Goal: Task Accomplishment & Management: Use online tool/utility

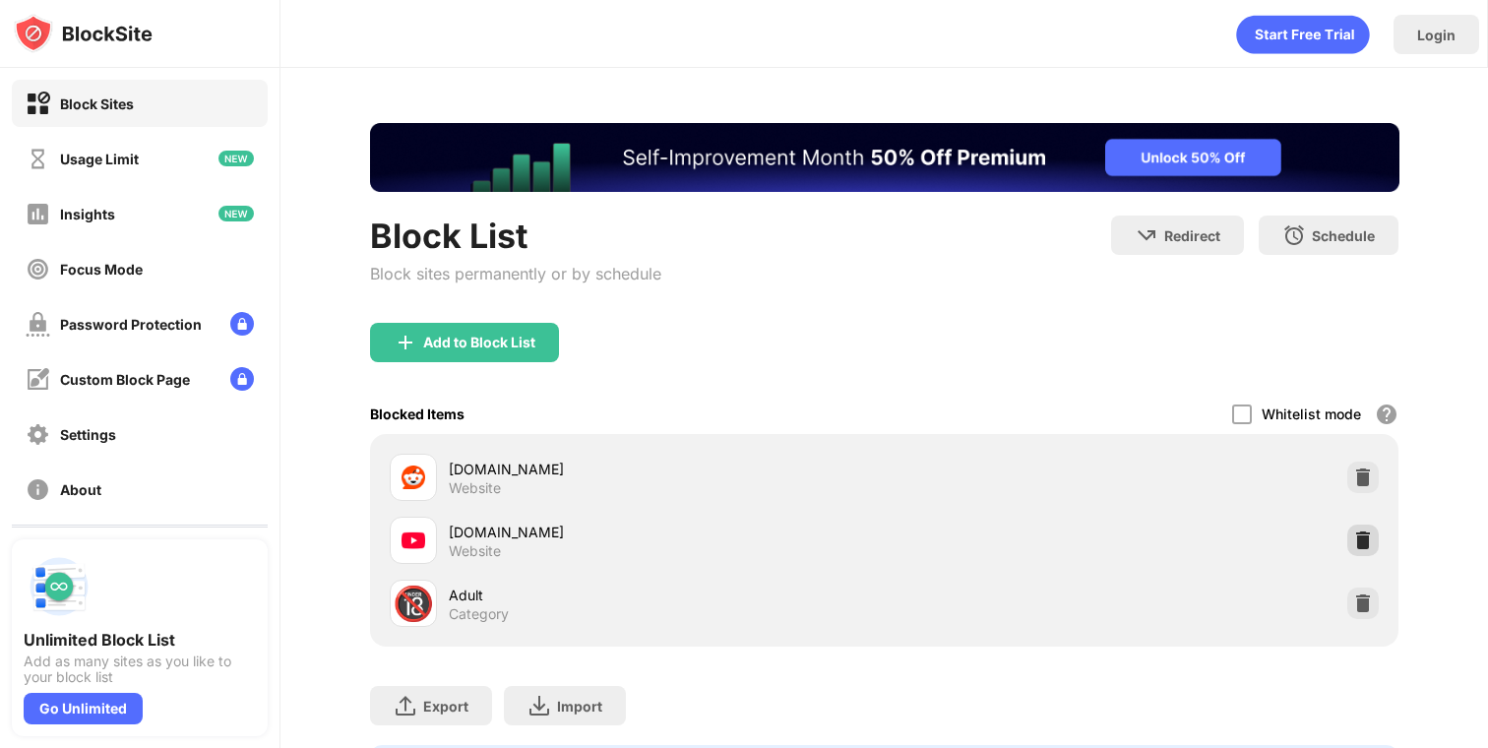
click at [1365, 537] on img at bounding box center [1364, 541] width 20 height 20
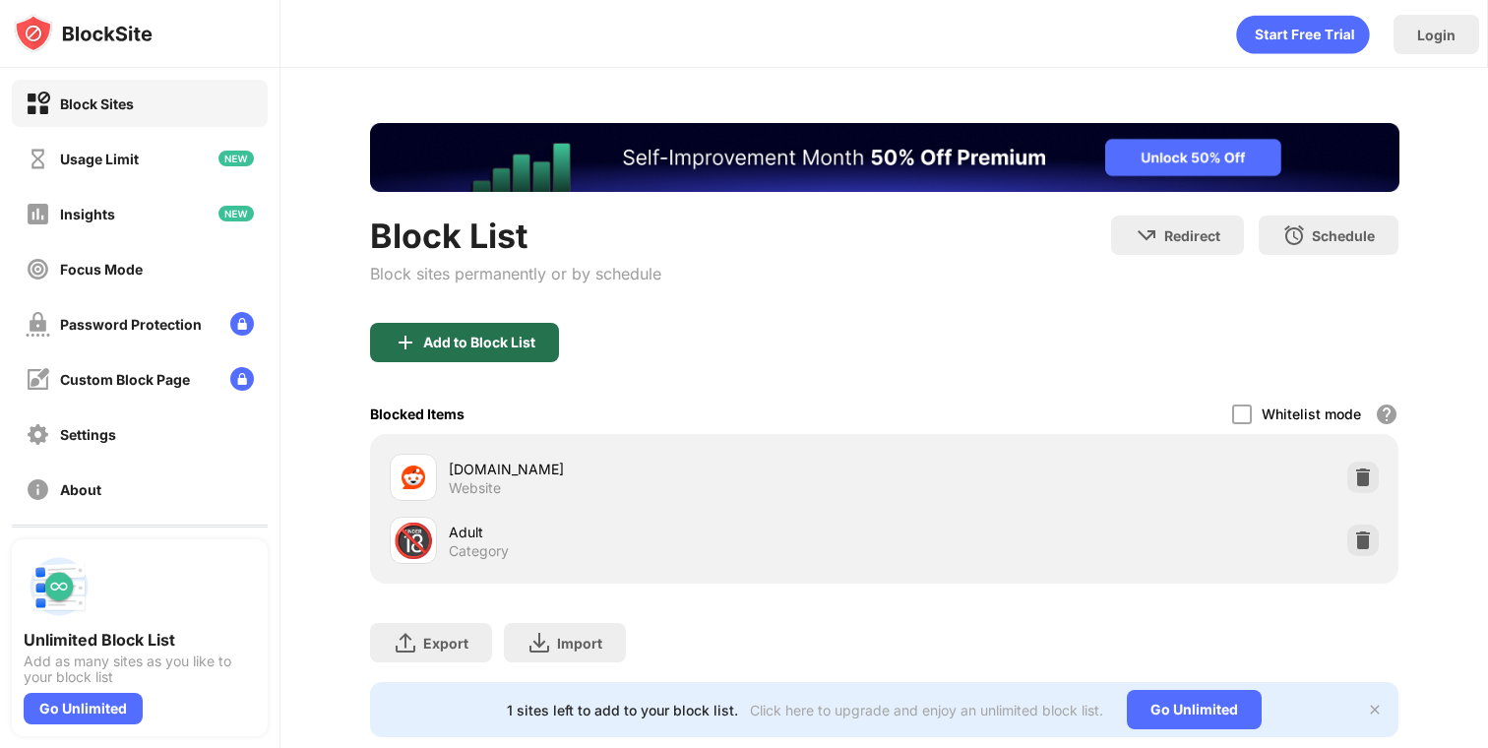
click at [427, 330] on div "Add to Block List" at bounding box center [464, 342] width 189 height 39
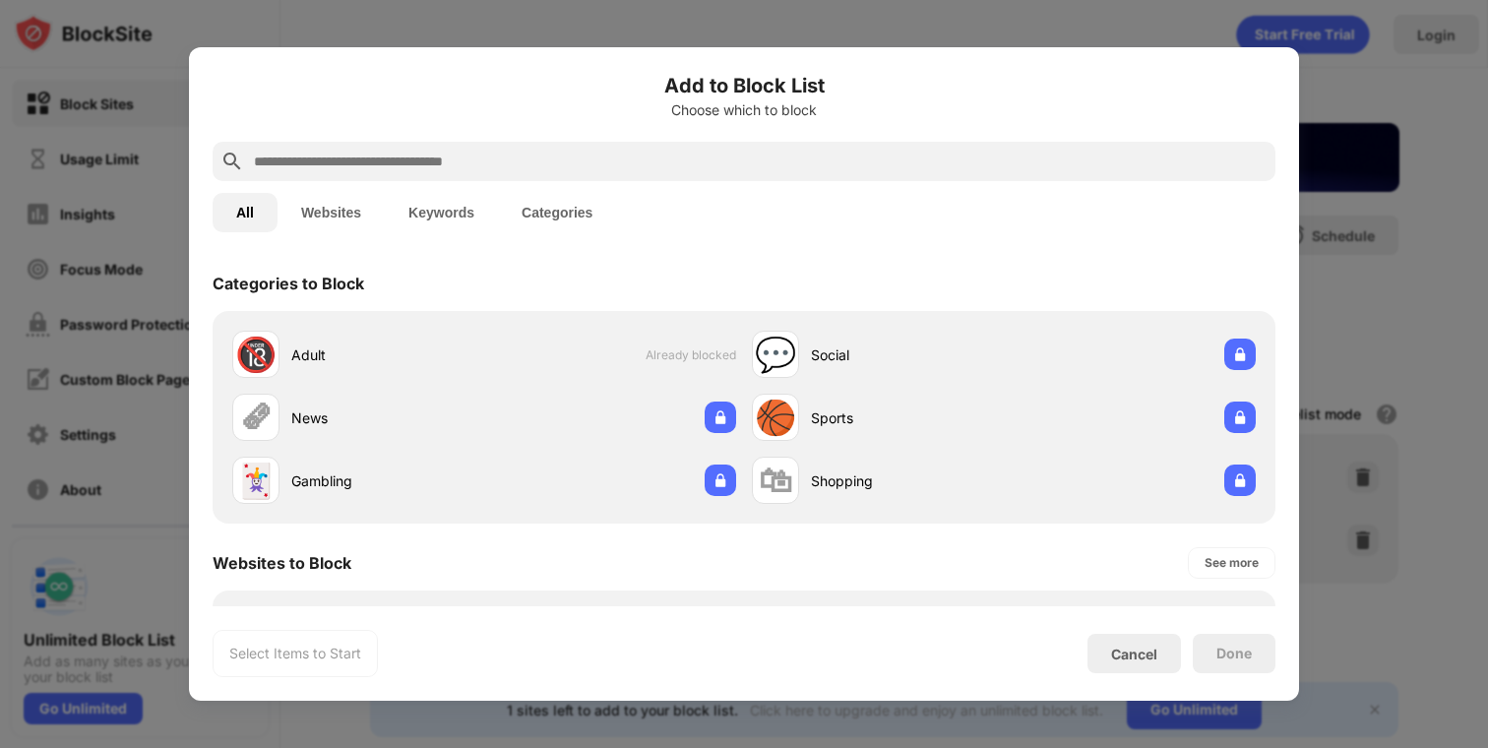
click at [455, 159] on input "text" at bounding box center [760, 162] width 1016 height 24
click at [455, 158] on input "text" at bounding box center [760, 162] width 1016 height 24
click at [454, 164] on input "text" at bounding box center [760, 162] width 1016 height 24
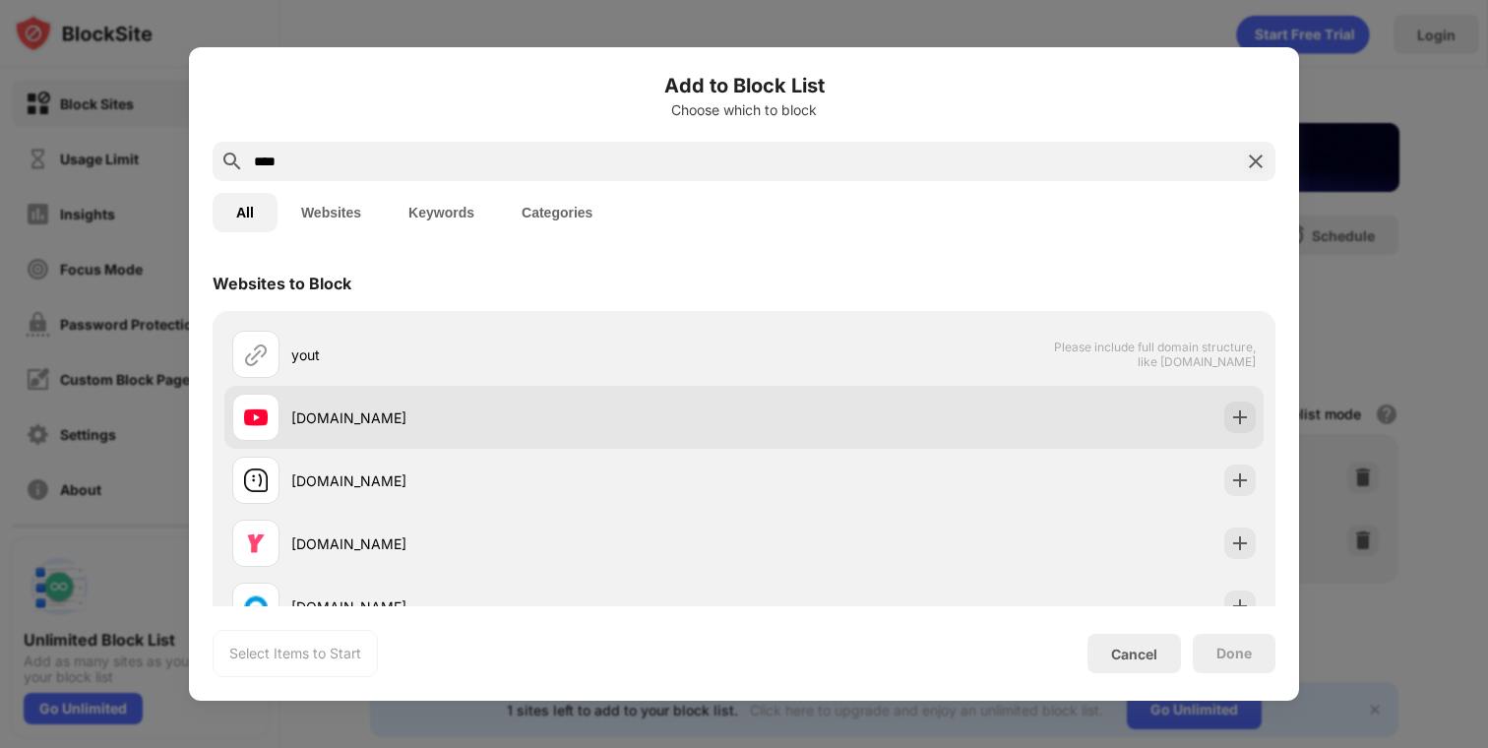
type input "****"
click at [1231, 421] on img at bounding box center [1241, 418] width 20 height 20
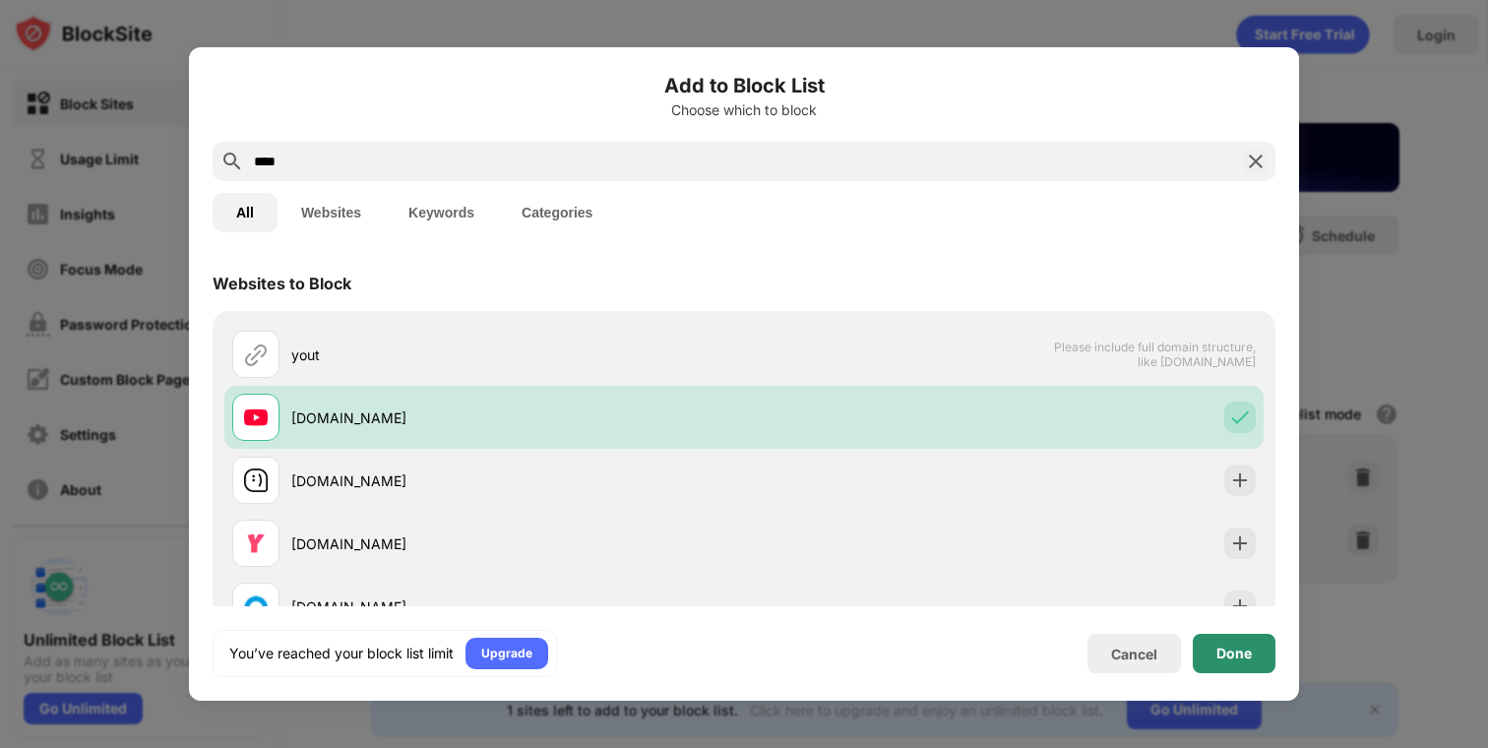
click at [1229, 663] on div "Done" at bounding box center [1234, 653] width 83 height 39
